Goal: Transaction & Acquisition: Purchase product/service

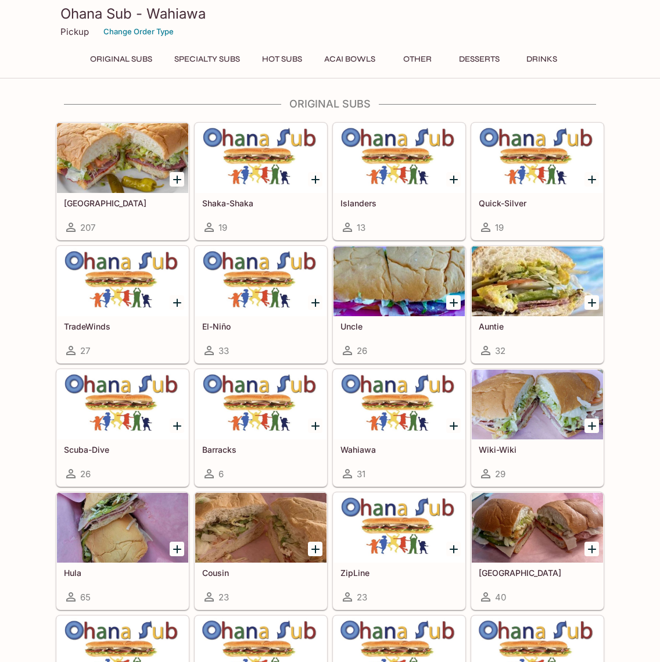
click at [173, 180] on icon "Add Italinano" at bounding box center [177, 179] width 14 height 14
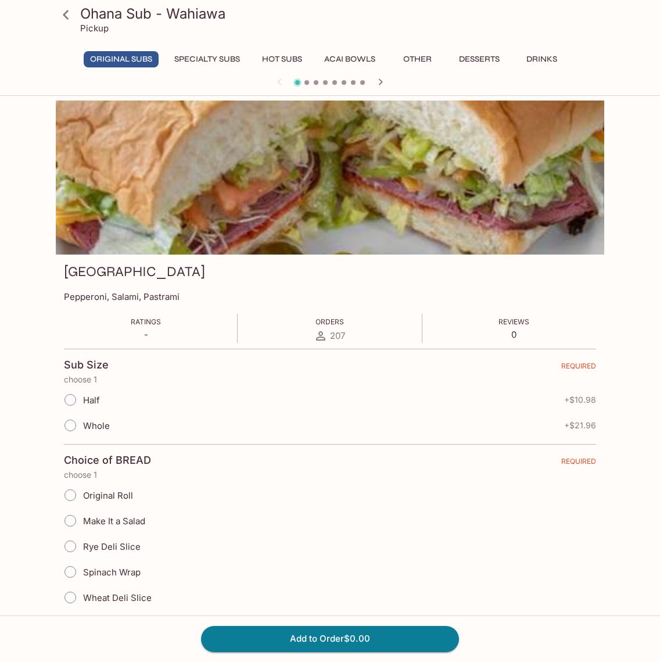
click at [76, 402] on input "Half" at bounding box center [70, 399] width 24 height 24
radio input "true"
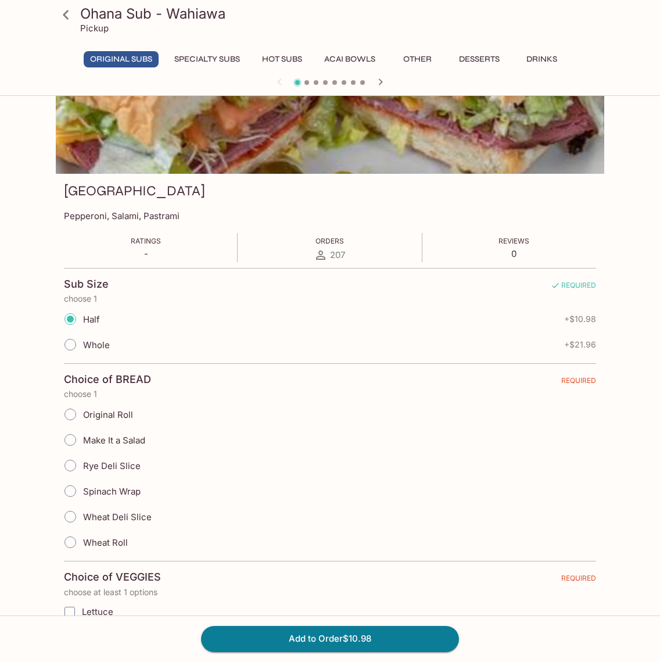
scroll to position [80, 0]
click at [74, 412] on input "Original Roll" at bounding box center [70, 414] width 24 height 24
radio input "true"
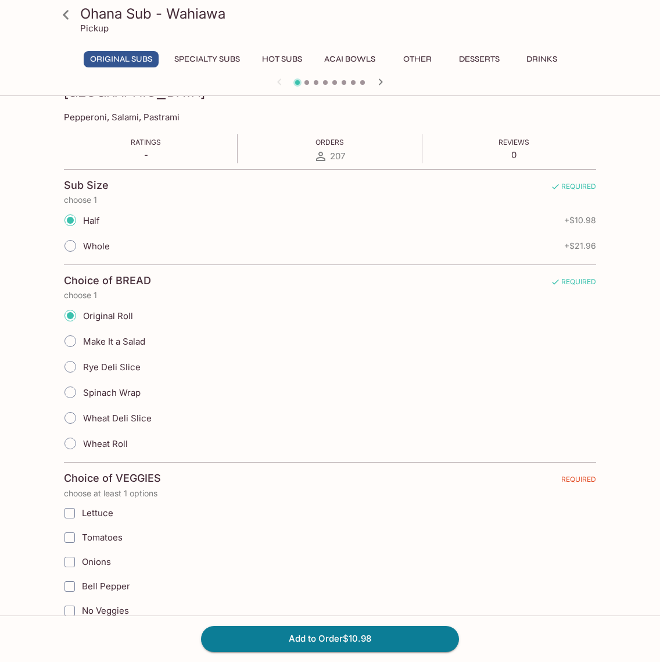
scroll to position [185, 0]
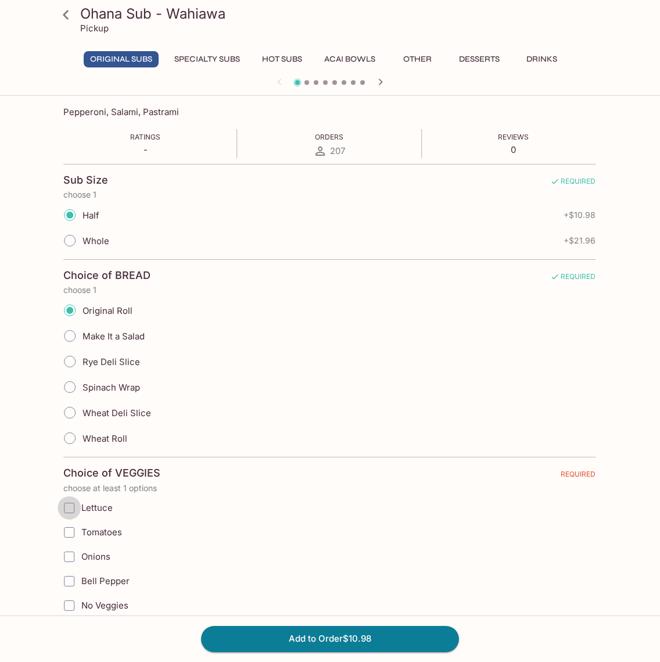
click at [70, 507] on input "Lettuce" at bounding box center [68, 507] width 23 height 23
